Goal: Task Accomplishment & Management: Manage account settings

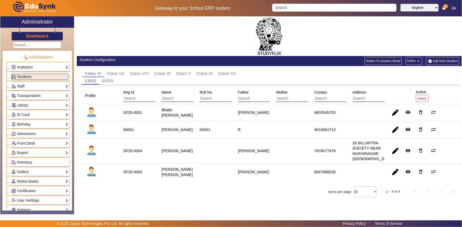
click at [203, 47] on div "STUDYFLIX" at bounding box center [269, 36] width 385 height 40
click at [391, 134] on span "button" at bounding box center [395, 130] width 13 height 13
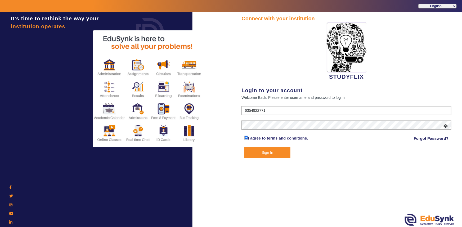
click at [255, 159] on div "Connect with your institution STUDYFLIX Login to your account Welcome Back, Ple…" at bounding box center [346, 120] width 231 height 217
click at [257, 156] on button "Sign In" at bounding box center [267, 152] width 46 height 11
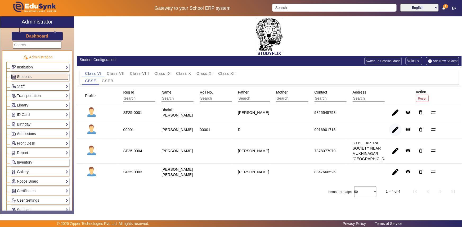
click at [391, 134] on span "button" at bounding box center [395, 130] width 13 height 13
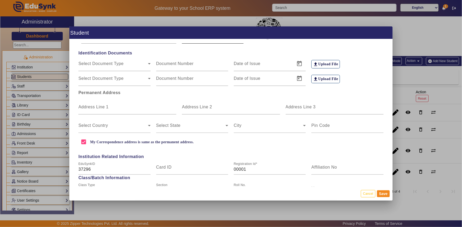
scroll to position [120, 0]
